Goal: Information Seeking & Learning: Understand process/instructions

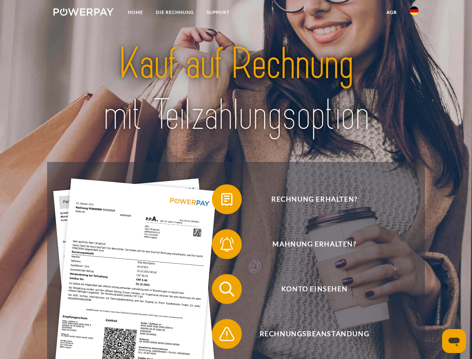
click at [83, 13] on img at bounding box center [83, 11] width 60 height 7
click at [414, 13] on img at bounding box center [413, 10] width 9 height 9
click at [391, 12] on link "agb" at bounding box center [391, 12] width 23 height 13
click at [221, 201] on span at bounding box center [215, 198] width 37 height 37
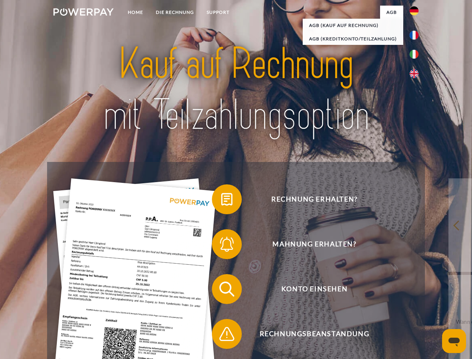
click at [221, 245] on span at bounding box center [215, 243] width 37 height 37
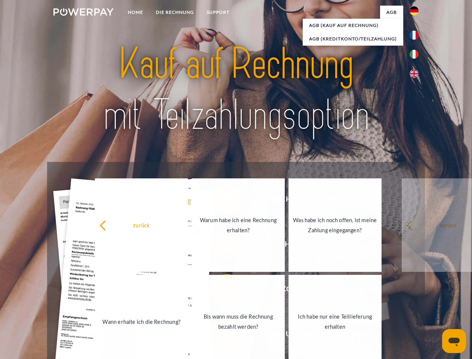
click at [221, 290] on link "Bis wann muss die Rechnung bezahlt werden?" at bounding box center [238, 321] width 93 height 93
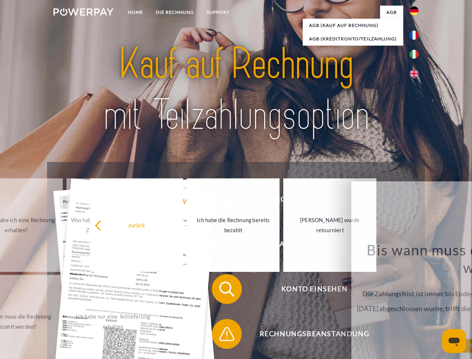
click at [221, 335] on span at bounding box center [215, 333] width 37 height 37
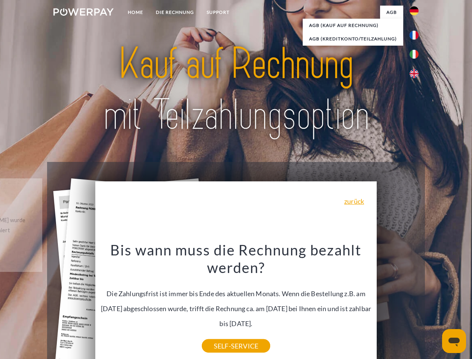
click at [454, 341] on icon "Messaging-Fenster öffnen" at bounding box center [453, 341] width 11 height 9
